Goal: Information Seeking & Learning: Learn about a topic

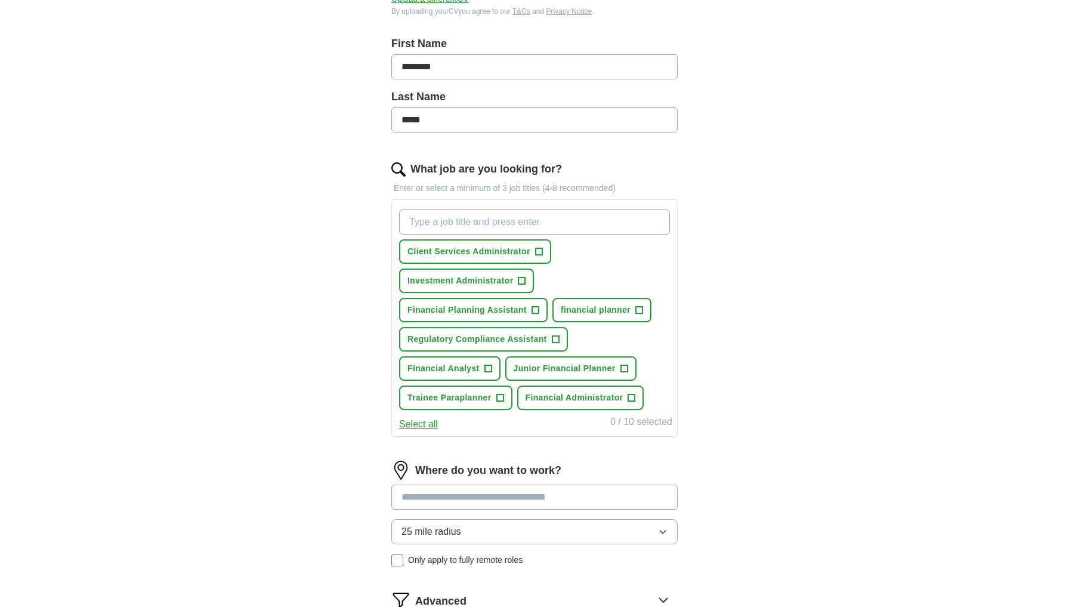
scroll to position [242, 0]
click at [530, 250] on button "Client Services Administrator +" at bounding box center [475, 249] width 152 height 24
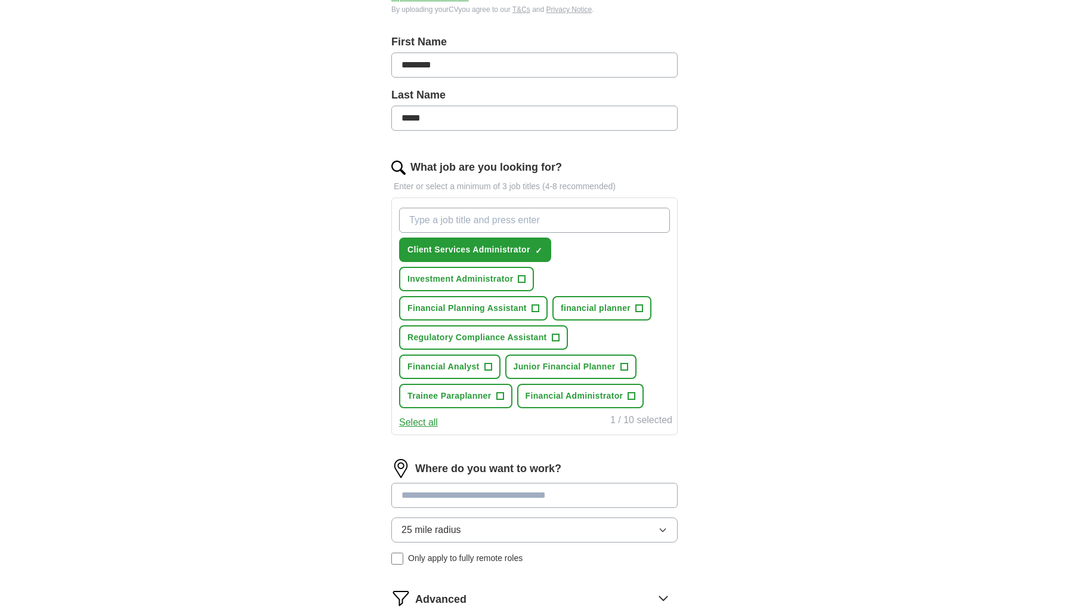
click at [528, 310] on button "Financial Planning Assistant +" at bounding box center [473, 308] width 149 height 24
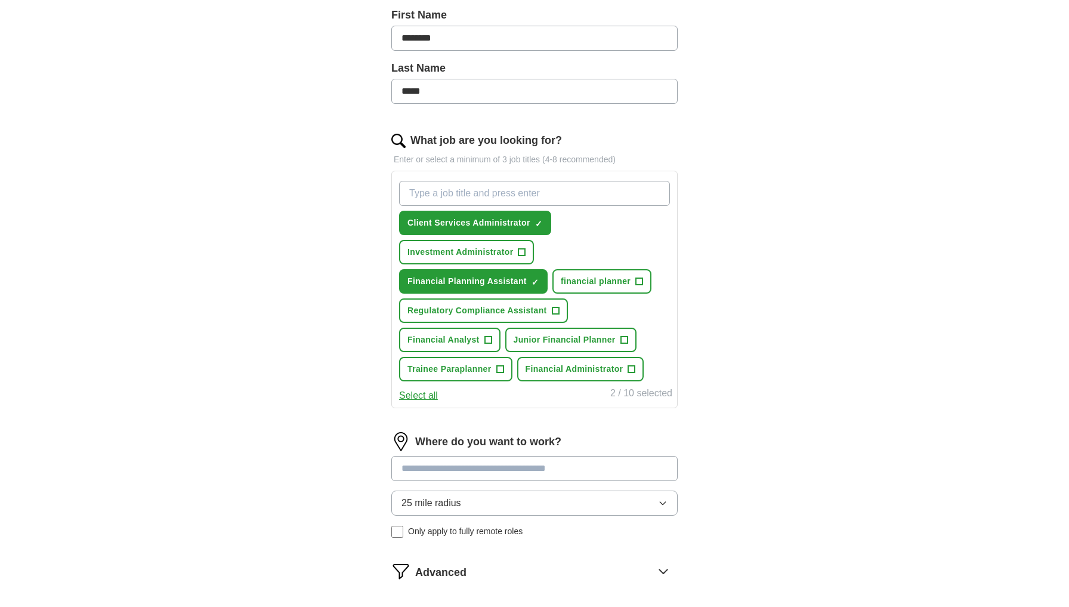
scroll to position [271, 0]
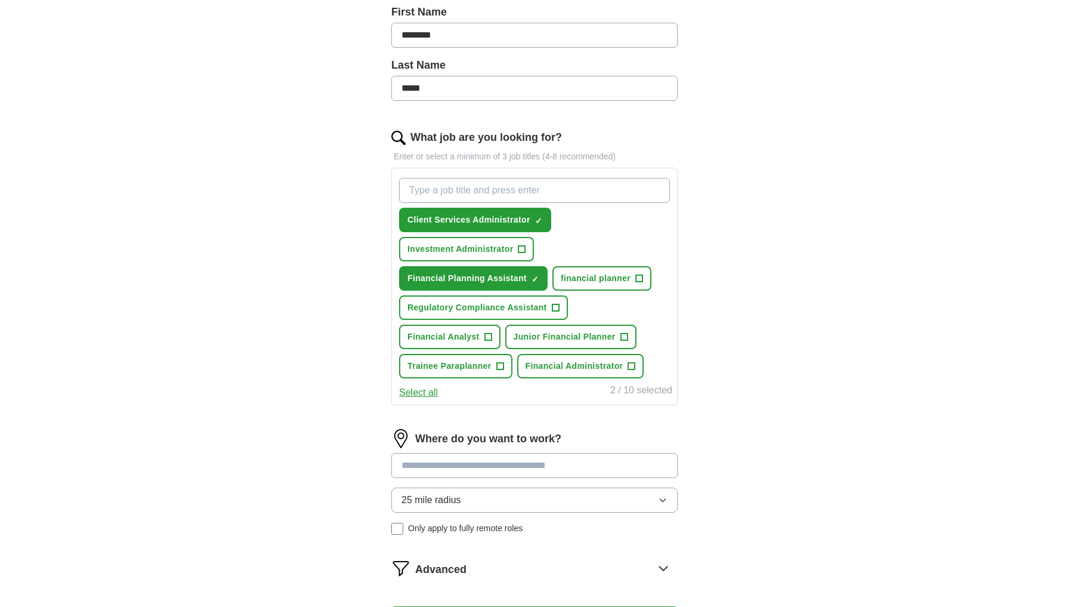
click at [478, 337] on button "Financial Analyst +" at bounding box center [449, 336] width 101 height 24
click at [532, 335] on span "Junior Financial Planner" at bounding box center [564, 336] width 102 height 13
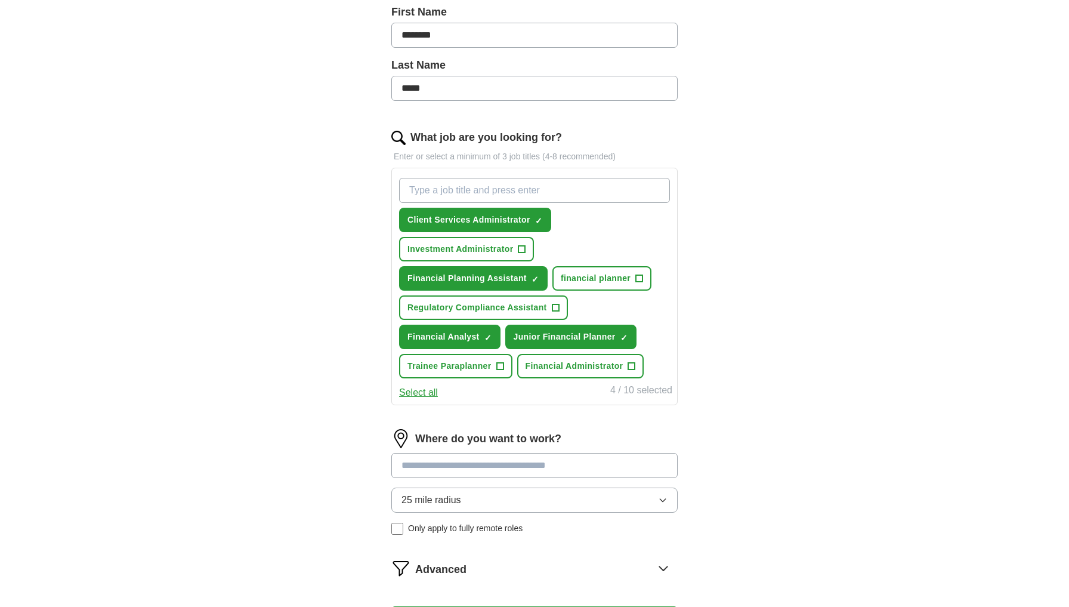
click at [530, 376] on button "Financial Administrator +" at bounding box center [580, 366] width 127 height 24
click at [491, 367] on button "Trainee Paraplanner +" at bounding box center [455, 366] width 113 height 24
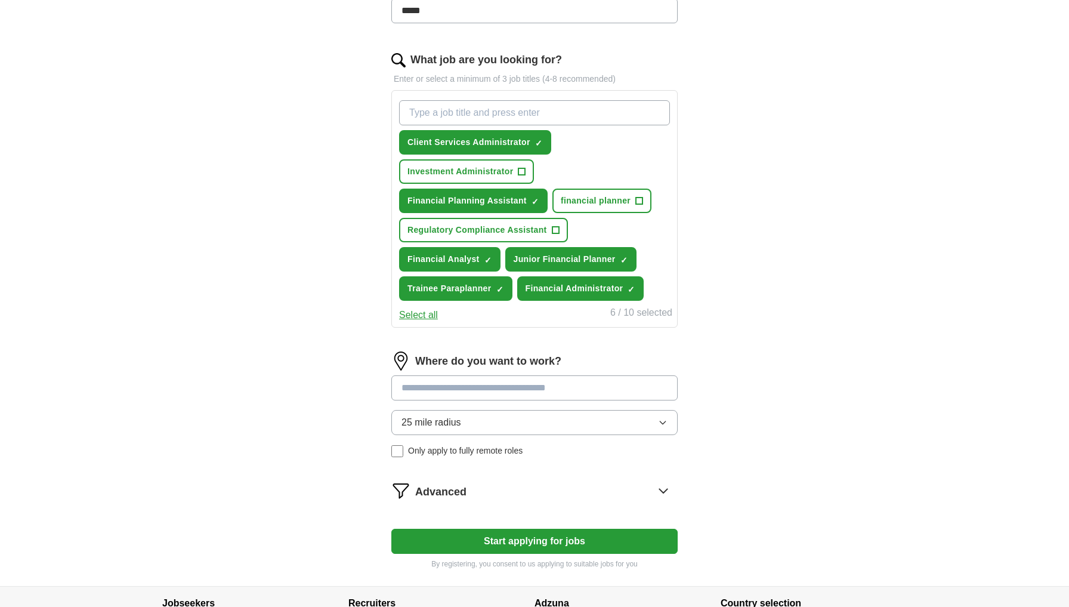
scroll to position [349, 0]
click at [480, 386] on input at bounding box center [534, 387] width 286 height 25
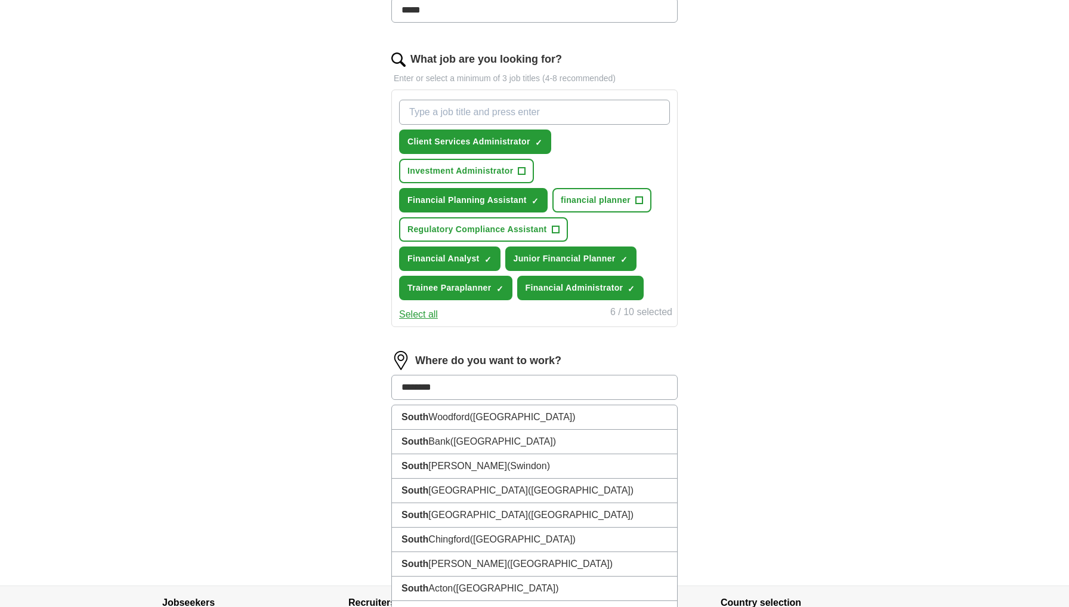
type input "*********"
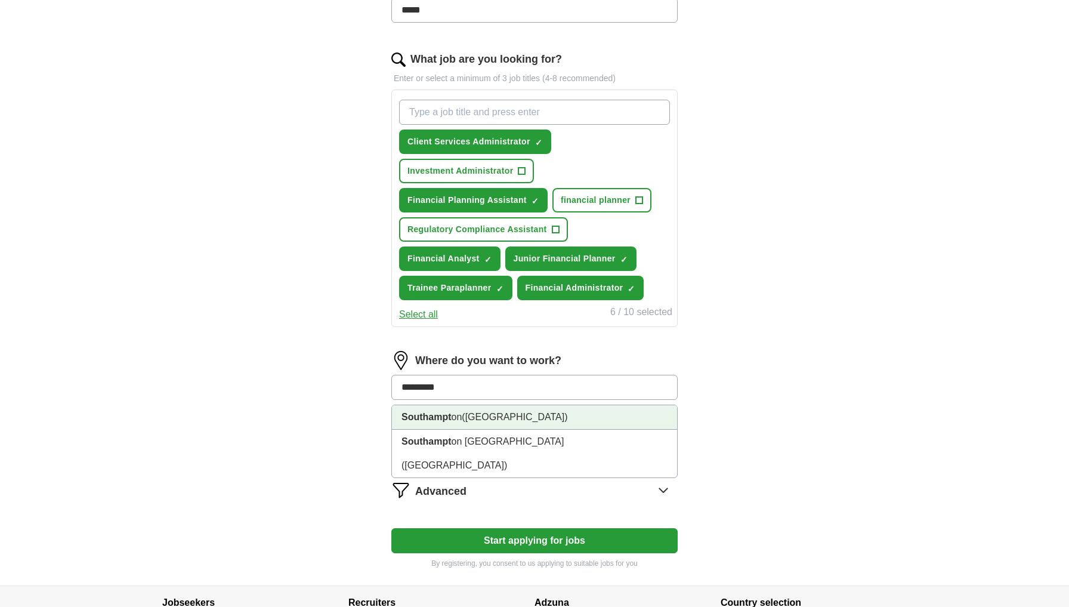
click at [482, 420] on span "([GEOGRAPHIC_DATA])" at bounding box center [515, 417] width 106 height 10
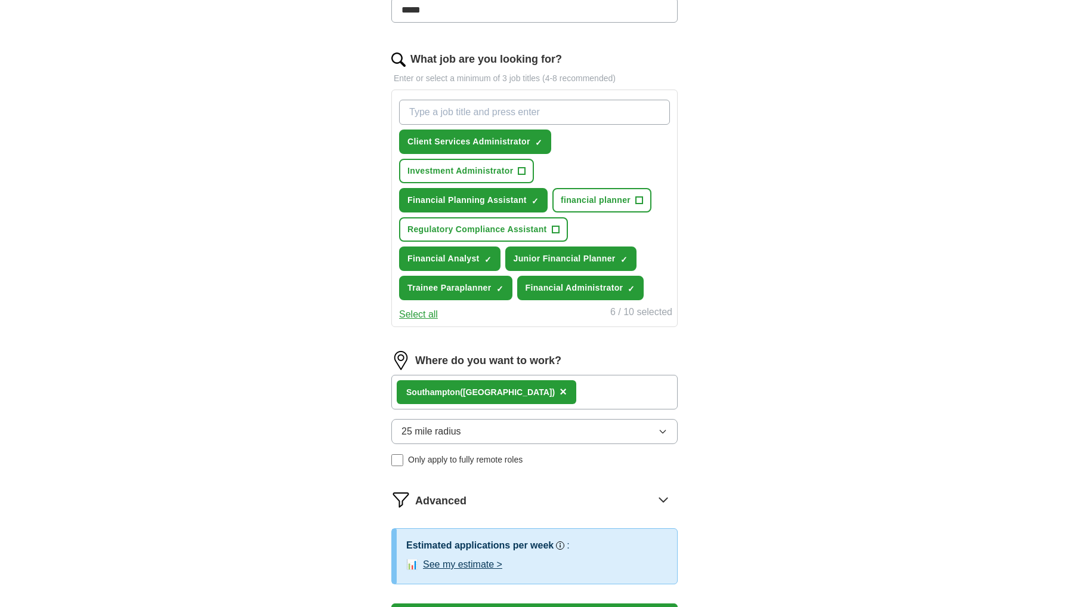
scroll to position [354, 0]
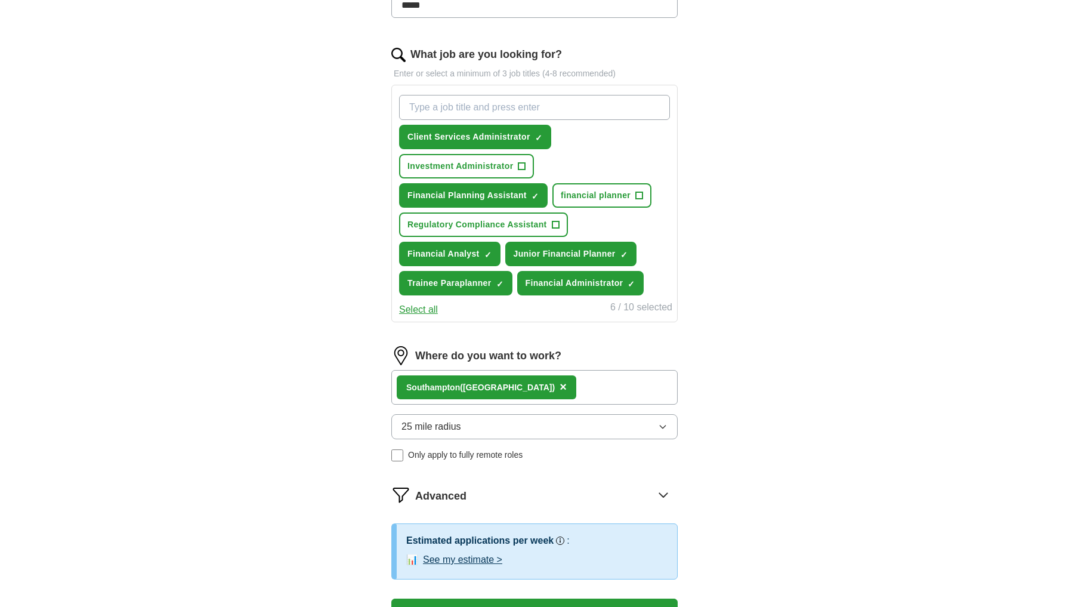
click at [485, 436] on button "25 mile radius" at bounding box center [534, 426] width 286 height 25
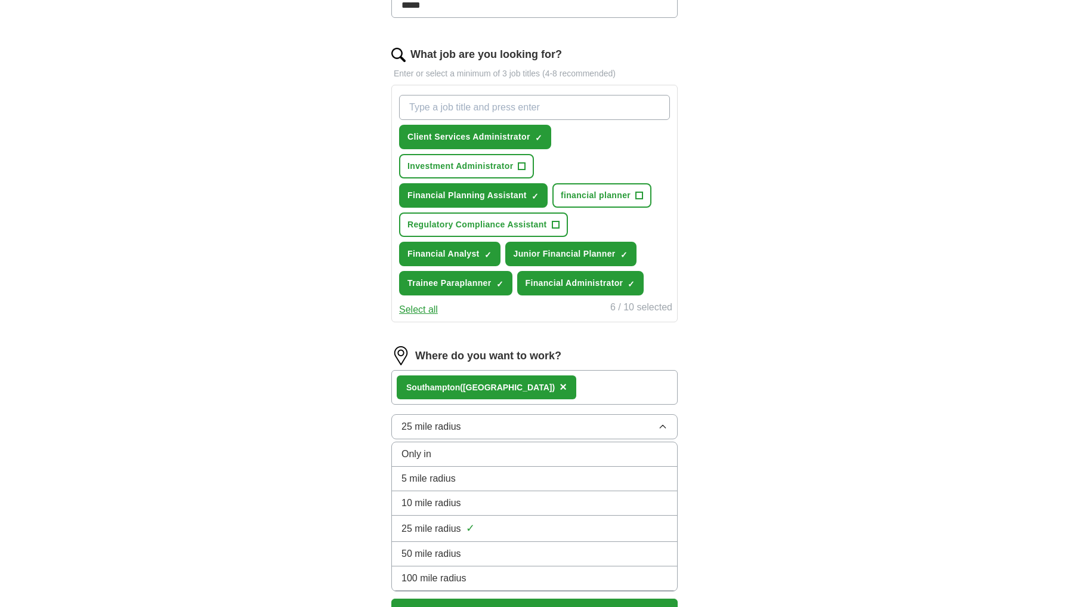
click at [472, 550] on div "50 mile radius" at bounding box center [534, 553] width 266 height 14
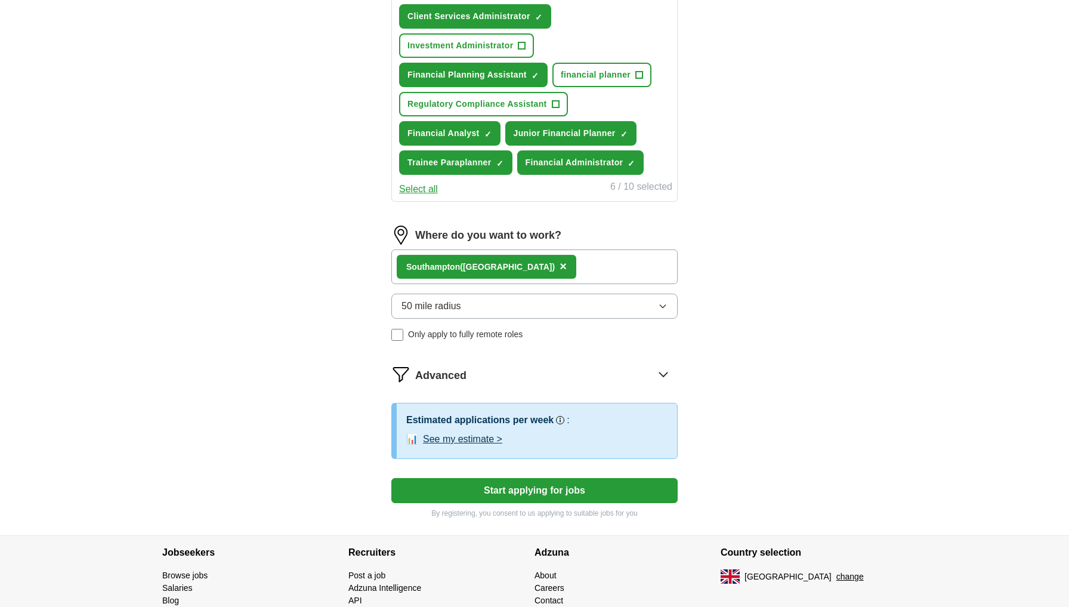
scroll to position [478, 0]
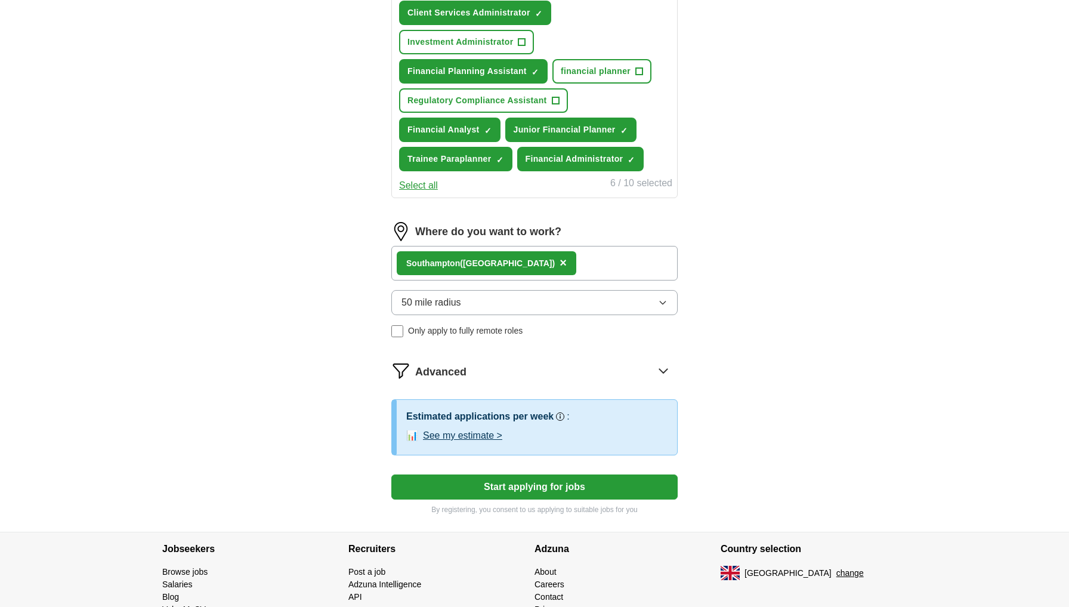
click at [460, 368] on span "Advanced" at bounding box center [440, 372] width 51 height 16
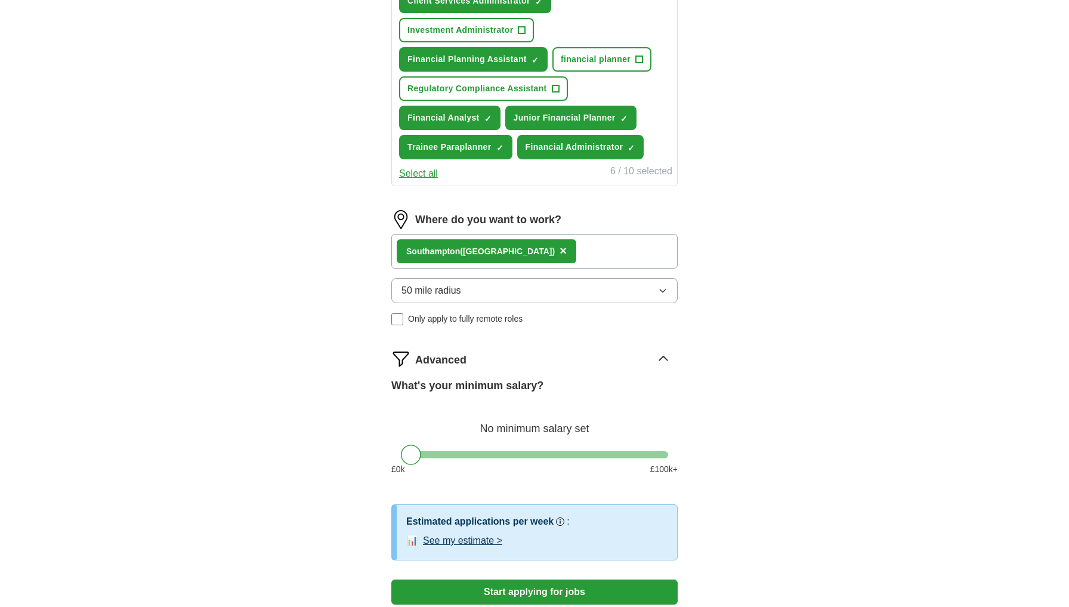
scroll to position [490, 0]
drag, startPoint x: 413, startPoint y: 453, endPoint x: 431, endPoint y: 451, distance: 18.0
click at [431, 451] on div at bounding box center [429, 454] width 20 height 20
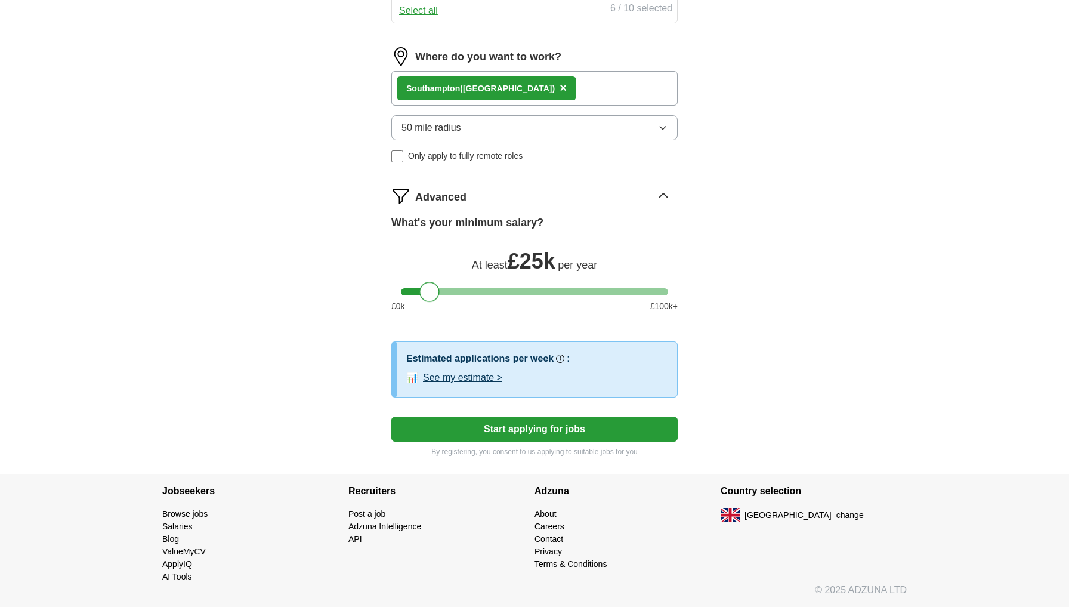
scroll to position [653, 0]
click at [471, 375] on button "See my estimate >" at bounding box center [462, 377] width 79 height 14
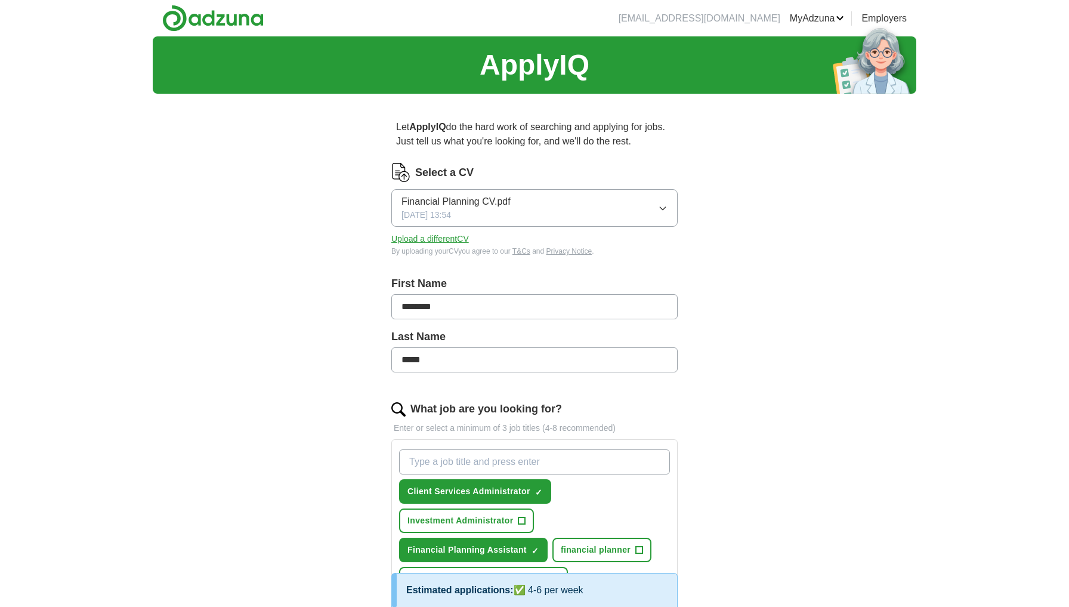
scroll to position [0, 0]
click at [214, 24] on img at bounding box center [212, 18] width 101 height 27
